Goal: Task Accomplishment & Management: Use online tool/utility

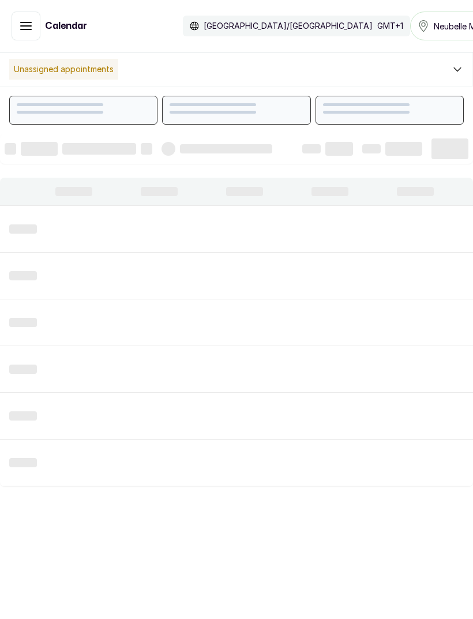
scroll to position [388, 0]
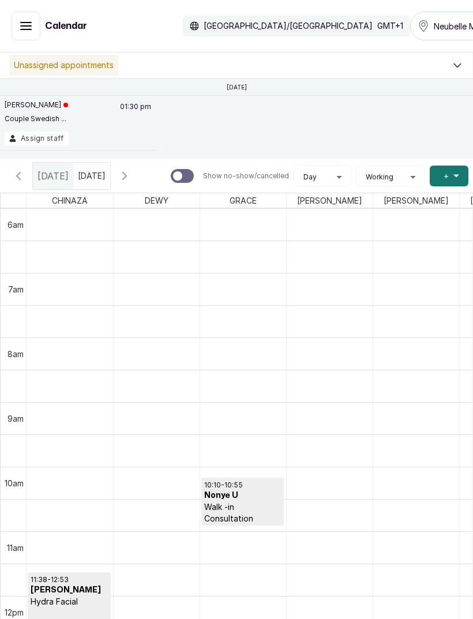
click at [3, 257] on td at bounding box center [13, 257] width 25 height 32
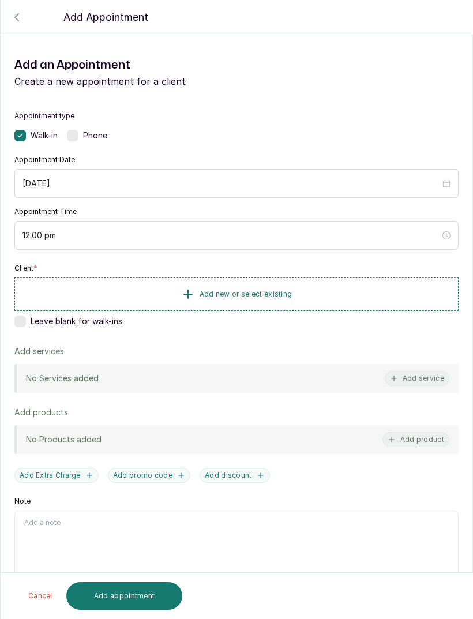
click at [316, 615] on div "TOTAL: ₦ Cancel Add appointment" at bounding box center [237, 596] width 473 height 46
click at [16, 25] on div at bounding box center [236, 47] width 473 height 58
click at [11, 18] on icon "button" at bounding box center [17, 17] width 14 height 14
